Goal: Browse casually

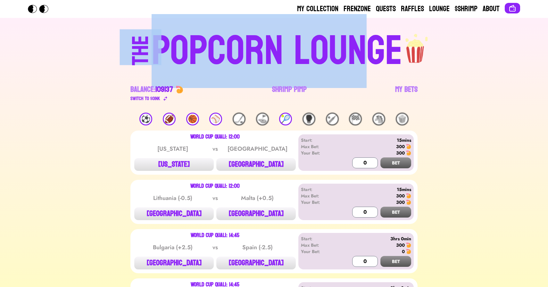
drag, startPoint x: 52, startPoint y: 45, endPoint x: 375, endPoint y: 78, distance: 324.5
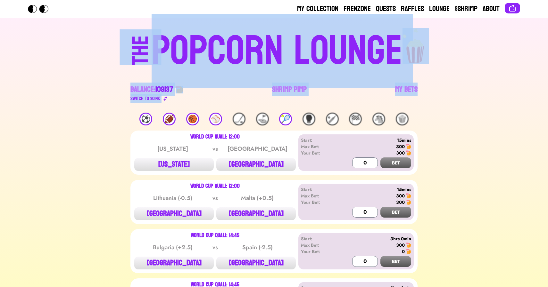
drag, startPoint x: 433, startPoint y: 109, endPoint x: 102, endPoint y: 31, distance: 340.0
click at [102, 31] on div "THE POPCORN LOUNGE Balance: 109137 Switch to $ OINK Shrimp Pimp My Bets" at bounding box center [274, 65] width 410 height 95
click at [102, 31] on div "THE POPCORN LOUNGE" at bounding box center [274, 50] width 394 height 44
click at [74, 41] on div "THE POPCORN LOUNGE Balance: 109137 Switch to $ OINK Shrimp Pimp My Bets" at bounding box center [274, 65] width 410 height 95
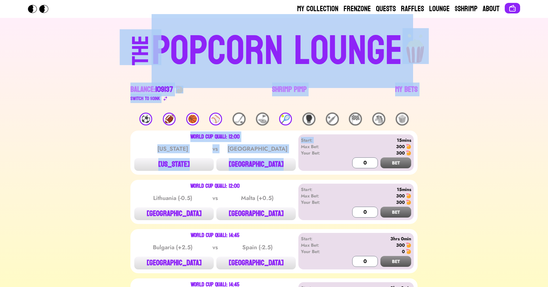
drag, startPoint x: 69, startPoint y: 46, endPoint x: 467, endPoint y: 133, distance: 408.1
